Goal: Find specific page/section: Find specific page/section

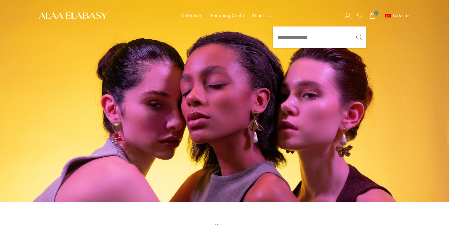
click at [358, 15] on span "Call" at bounding box center [360, 15] width 6 height 6
click at [333, 37] on input "Call" at bounding box center [319, 37] width 93 height 22
click at [352, 26] on button "Call" at bounding box center [359, 37] width 14 height 22
type input "******"
